Goal: Information Seeking & Learning: Find specific fact

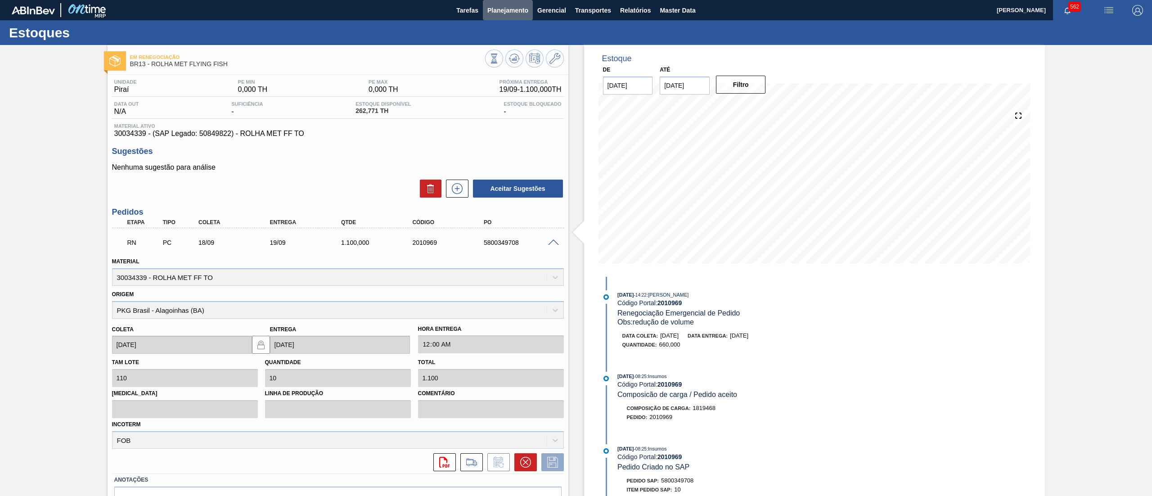
click at [512, 14] on span "Planejamento" at bounding box center [507, 10] width 41 height 11
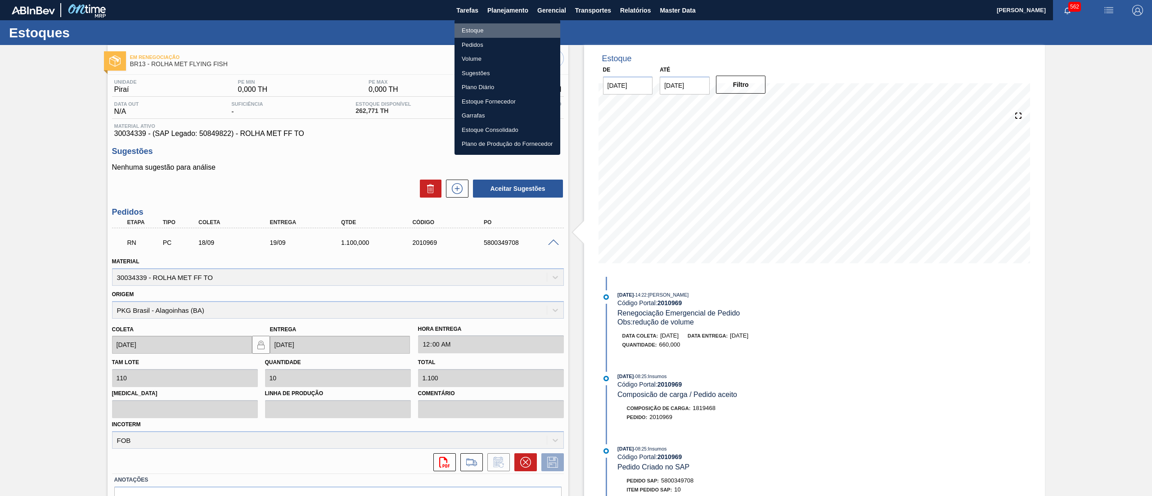
click at [517, 31] on li "Estoque" at bounding box center [507, 30] width 106 height 14
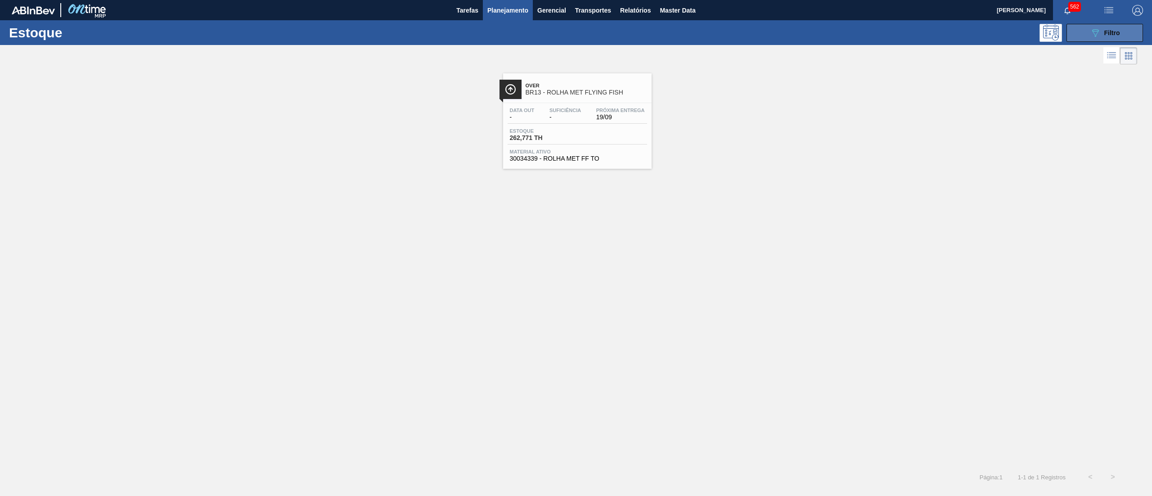
click at [1078, 32] on button "089F7B8B-B2A5-4AFE-B5C0-19BA573D28AC Filtro" at bounding box center [1104, 33] width 76 height 18
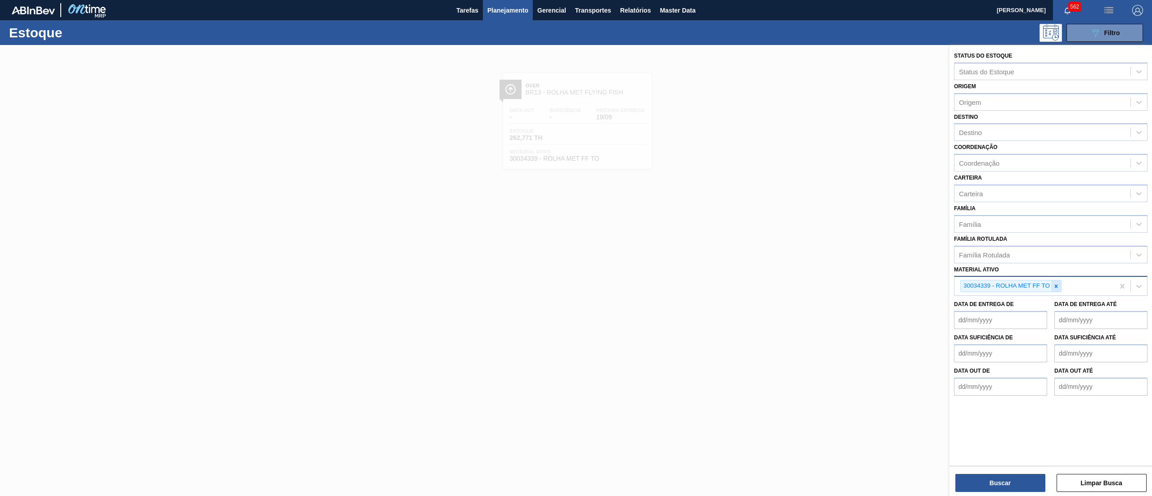
click at [1059, 290] on div at bounding box center [1056, 285] width 10 height 11
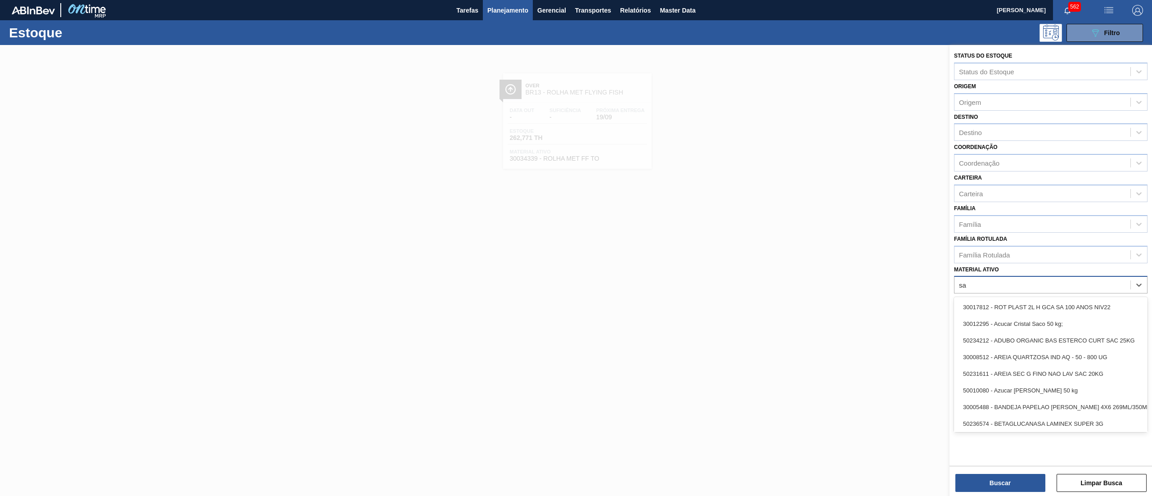
type ativo "sak"
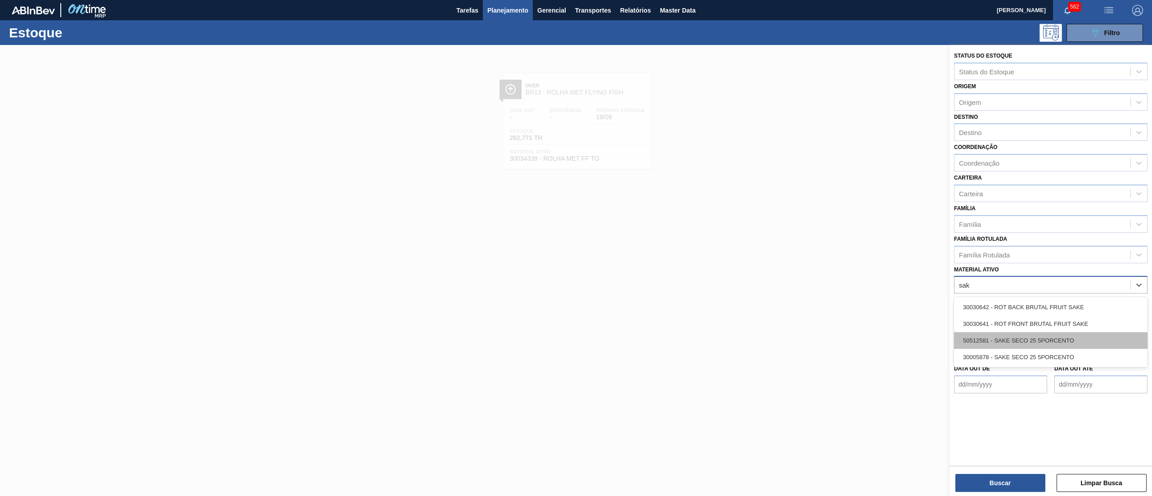
click at [1080, 336] on div "50512581 - SAKE SECO 25 5PORCENTO" at bounding box center [1050, 340] width 193 height 17
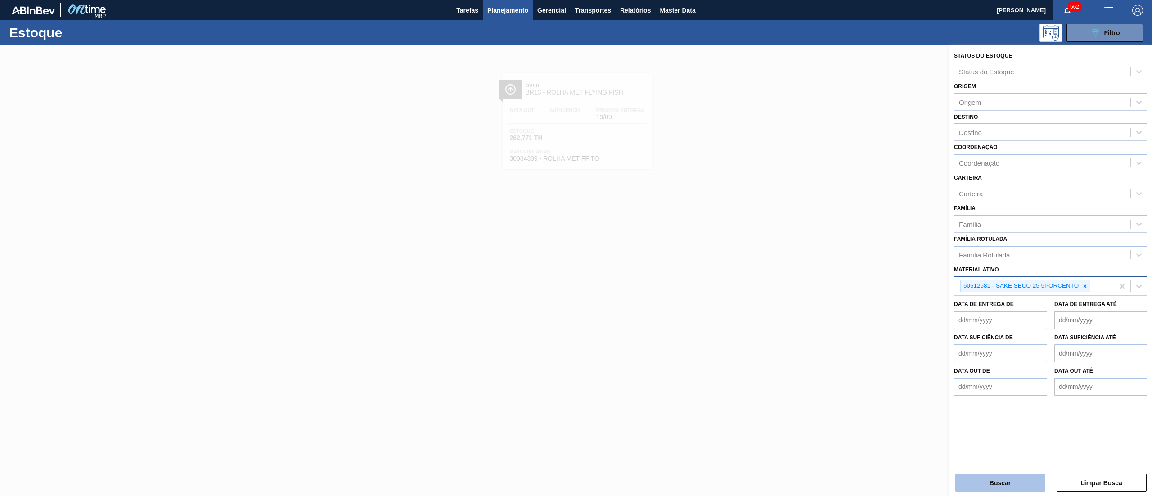
click at [1012, 480] on button "Buscar" at bounding box center [1000, 483] width 90 height 18
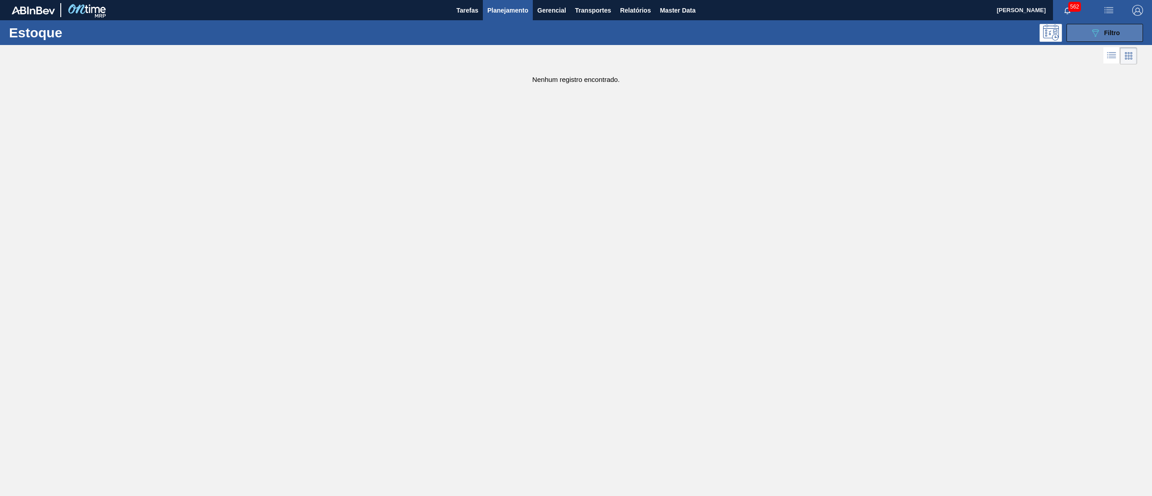
click at [1097, 36] on icon "089F7B8B-B2A5-4AFE-B5C0-19BA573D28AC" at bounding box center [1095, 32] width 11 height 11
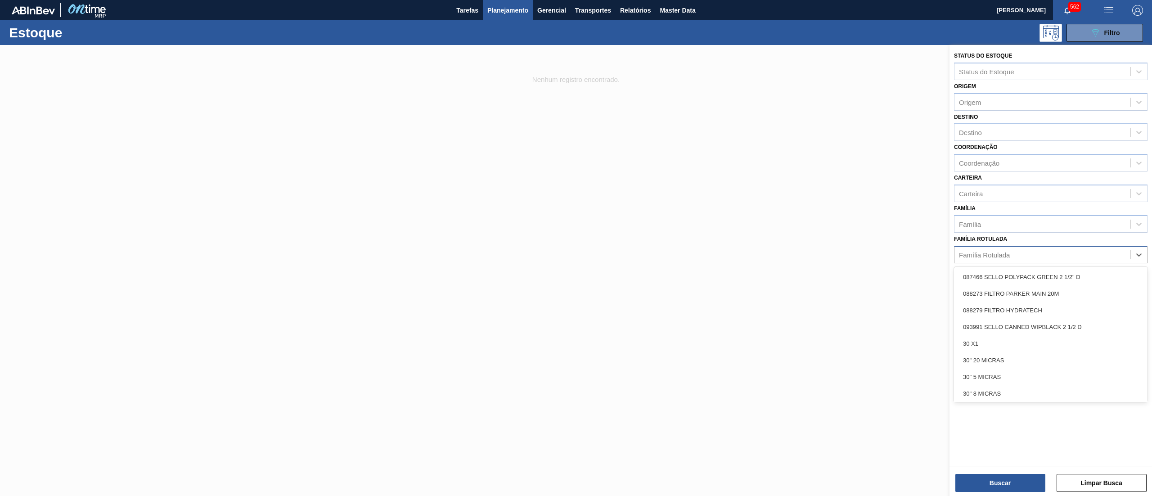
click at [1001, 253] on div "Família Rotulada" at bounding box center [984, 255] width 51 height 8
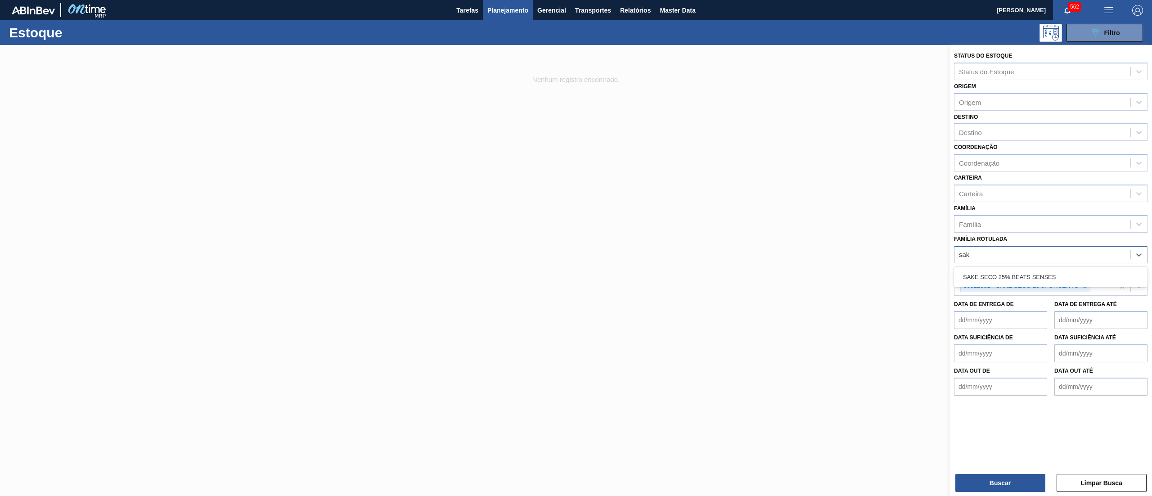
type Rotulada "sake"
click at [1014, 274] on div "SAKE SECO 25% BEATS SENSES" at bounding box center [1050, 277] width 193 height 17
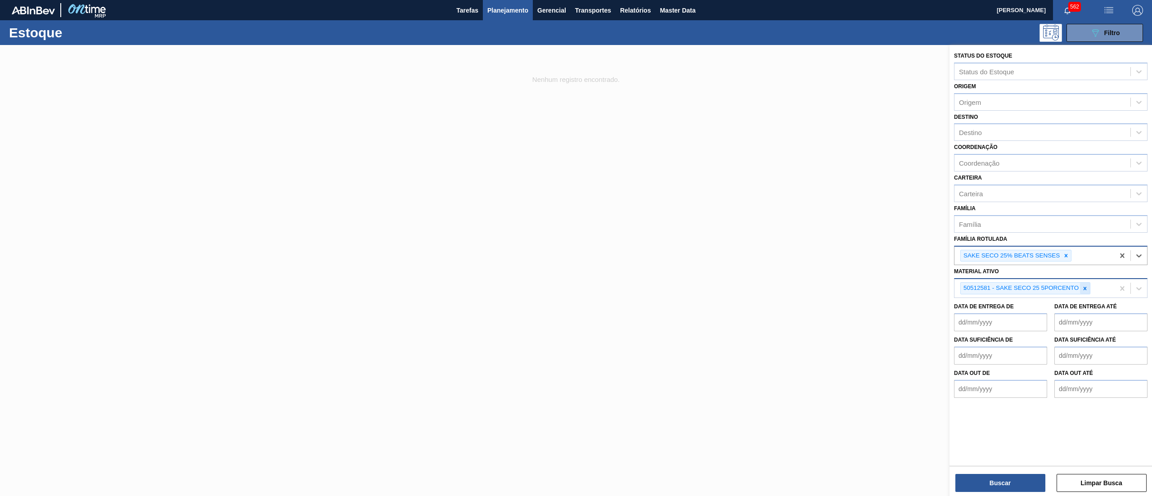
click at [1084, 289] on icon at bounding box center [1085, 288] width 6 height 6
click at [1000, 484] on button "Buscar" at bounding box center [1000, 483] width 90 height 18
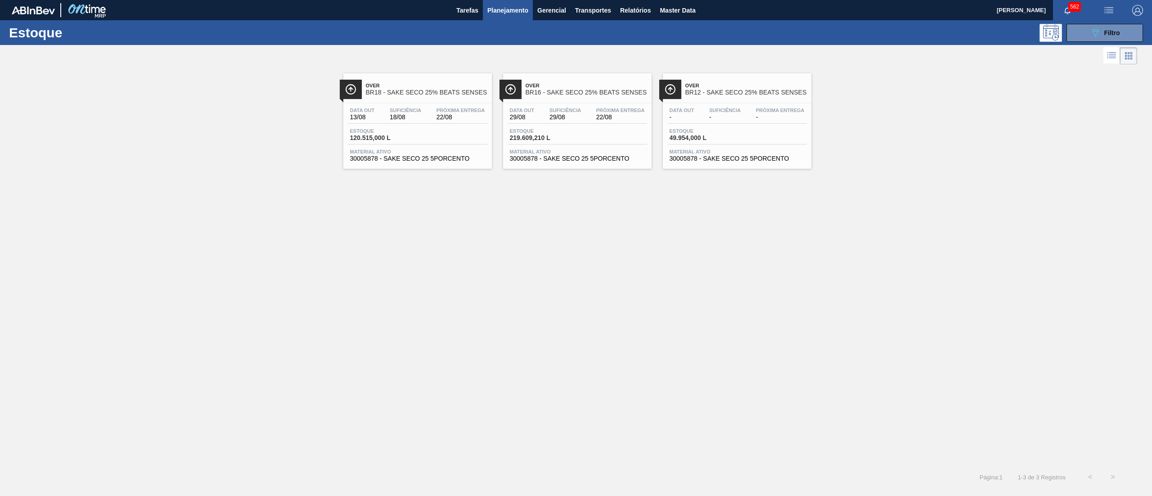
click at [583, 153] on span "Material ativo" at bounding box center [577, 151] width 135 height 5
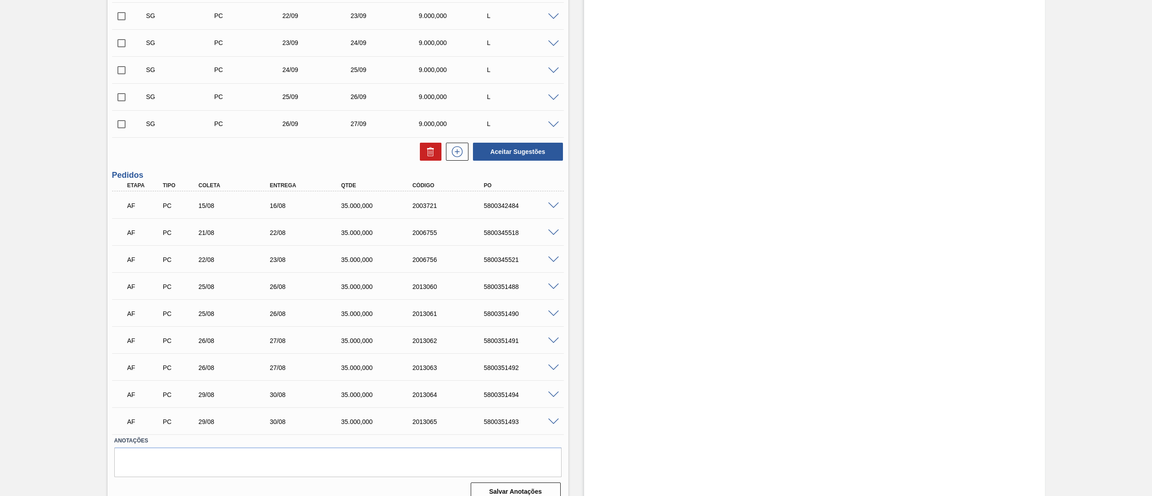
scroll to position [599, 0]
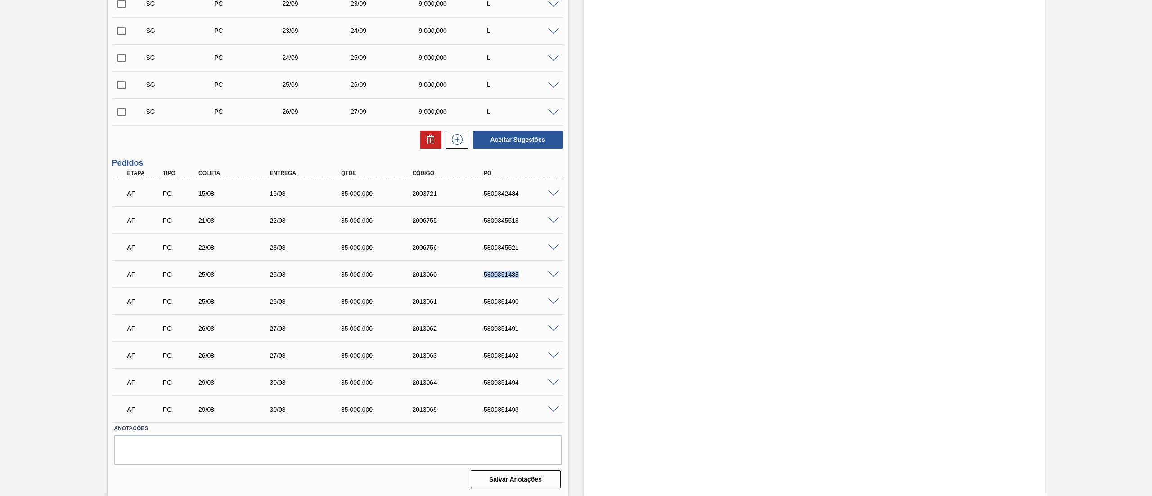
drag, startPoint x: 479, startPoint y: 275, endPoint x: 535, endPoint y: 282, distance: 56.2
click at [535, 282] on div "AF PC 25/08 26/08 35.000,000 2013060 5800351488" at bounding box center [335, 274] width 428 height 18
copy div "5800351488"
